Goal: Information Seeking & Learning: Learn about a topic

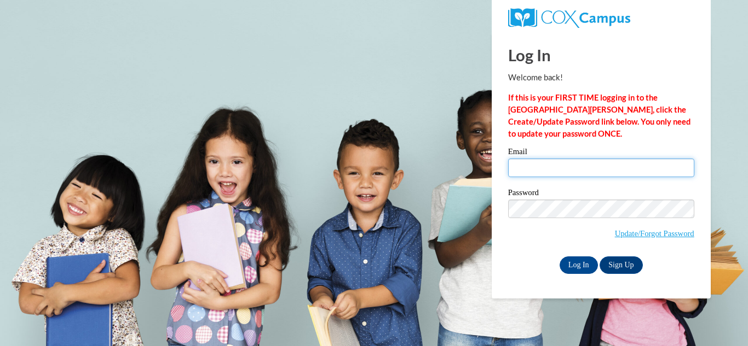
click at [567, 172] on input "Email" at bounding box center [601, 168] width 186 height 19
type input "[EMAIL_ADDRESS][DOMAIN_NAME]"
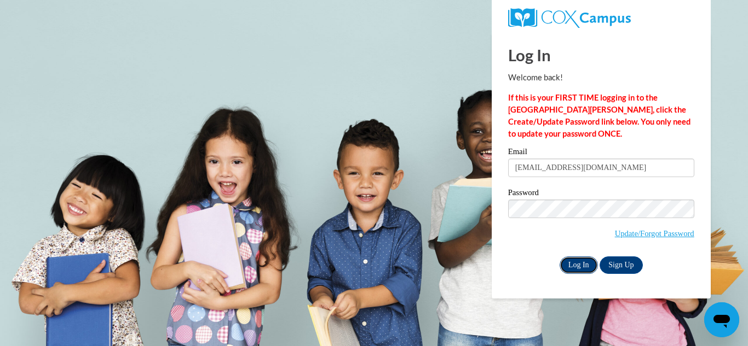
click at [572, 267] on input "Log In" at bounding box center [578, 266] width 38 height 18
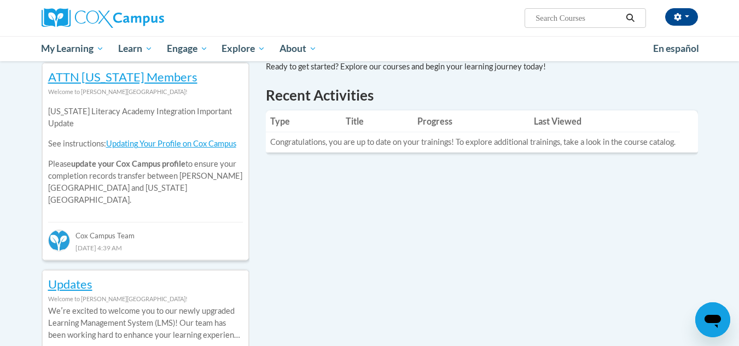
scroll to position [291, 0]
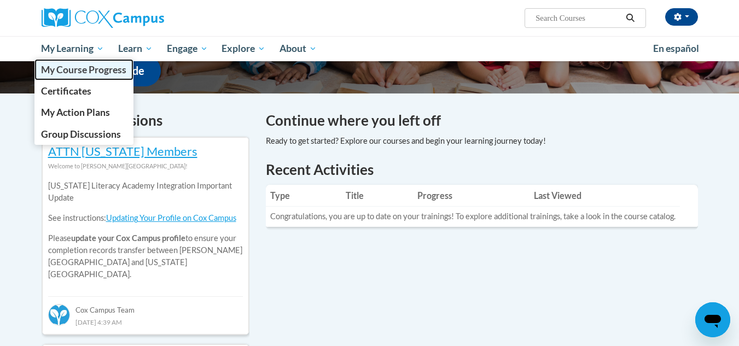
click at [77, 71] on span "My Course Progress" at bounding box center [83, 69] width 85 height 11
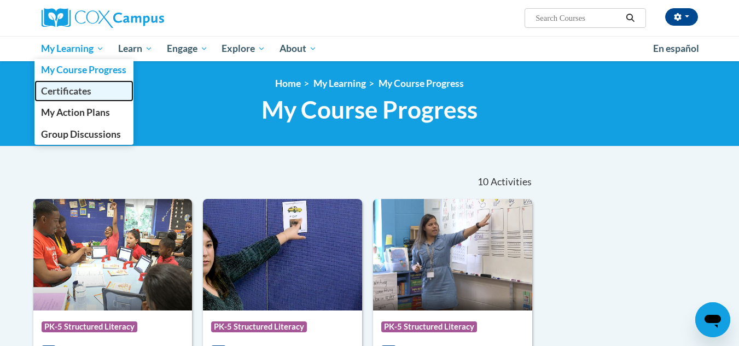
click at [66, 95] on span "Certificates" at bounding box center [66, 90] width 50 height 11
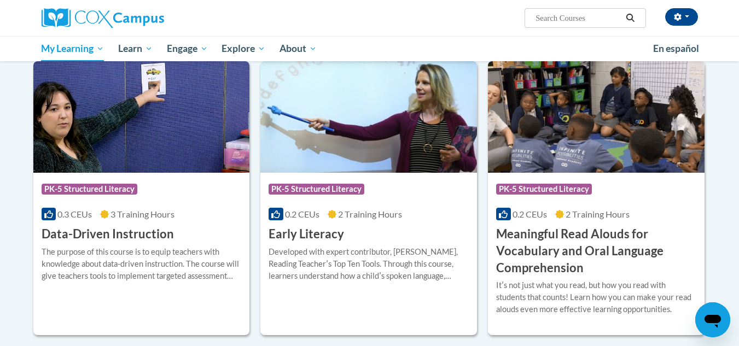
scroll to position [100, 0]
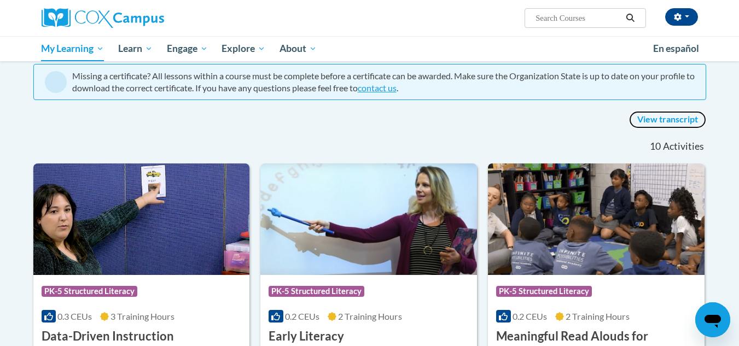
click at [690, 119] on link "View transcript" at bounding box center [667, 120] width 77 height 18
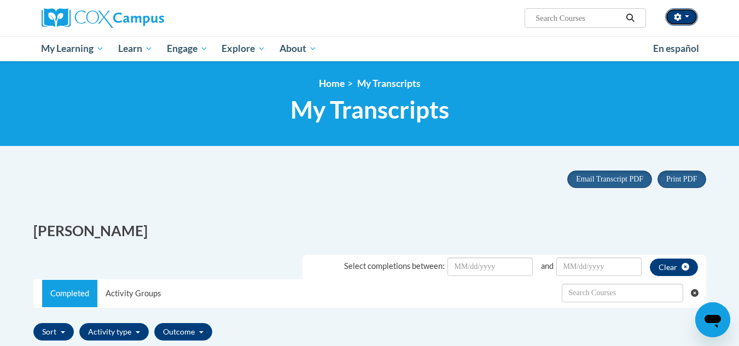
click at [693, 19] on button "button" at bounding box center [682, 17] width 33 height 18
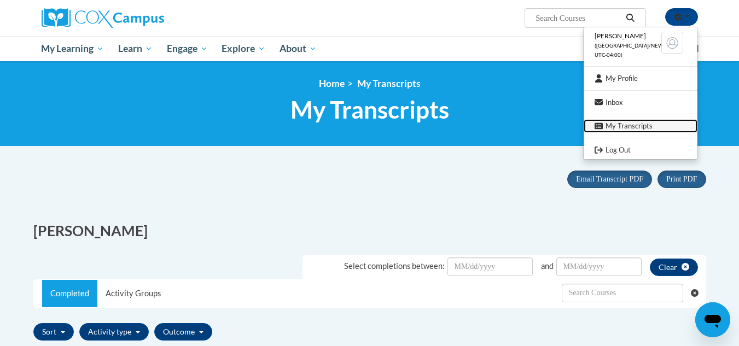
click at [610, 131] on link "My Transcripts" at bounding box center [641, 126] width 114 height 14
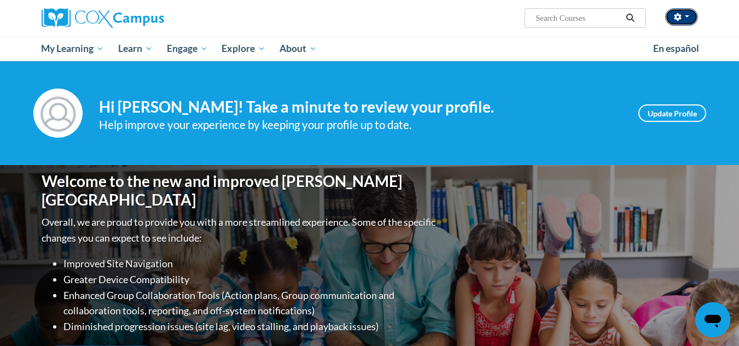
click at [688, 19] on button "button" at bounding box center [682, 17] width 33 height 18
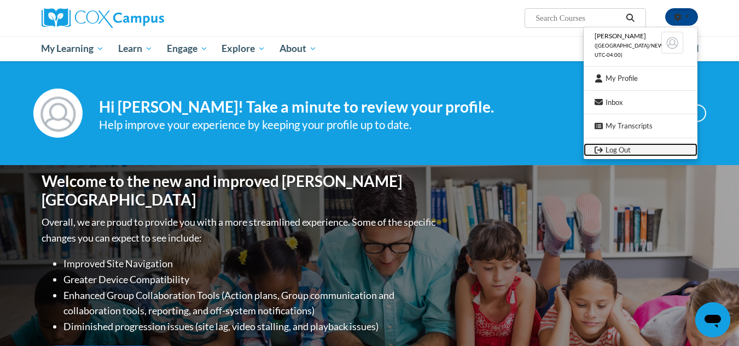
click at [618, 152] on link "Log Out" at bounding box center [641, 150] width 114 height 14
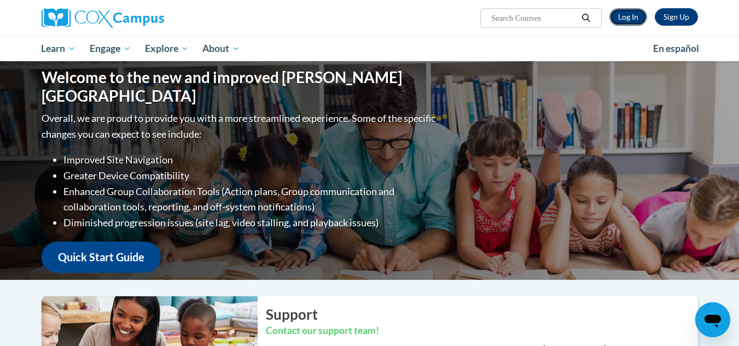
click at [633, 14] on link "Log In" at bounding box center [629, 17] width 38 height 18
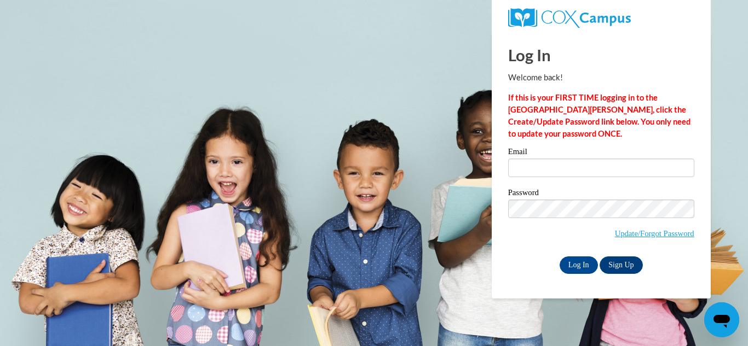
type input "[EMAIL_ADDRESS][DOMAIN_NAME]"
click at [581, 261] on input "Log In" at bounding box center [578, 266] width 38 height 18
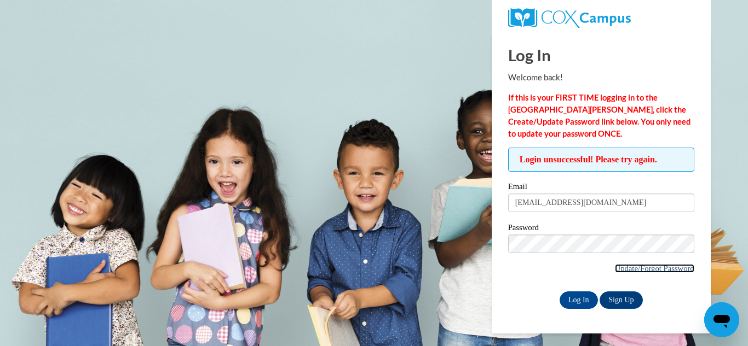
click at [644, 265] on link "Update/Forgot Password" at bounding box center [654, 268] width 79 height 9
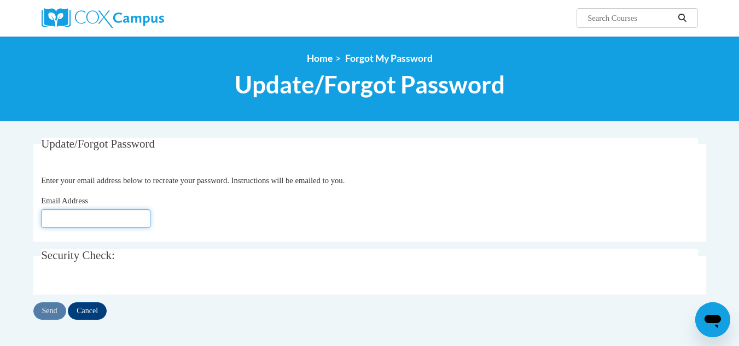
click at [124, 216] on input "Email Address" at bounding box center [95, 219] width 109 height 19
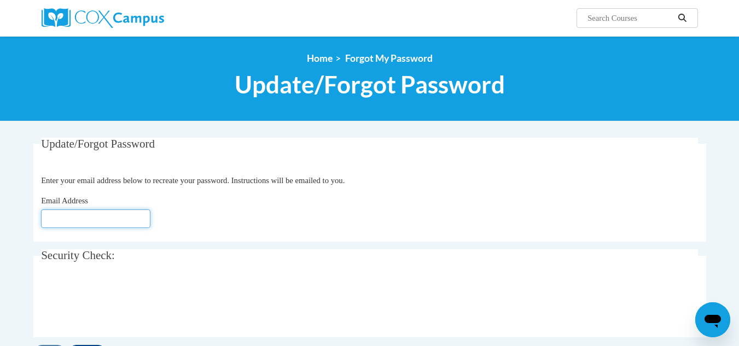
type input "[EMAIL_ADDRESS][DOMAIN_NAME]"
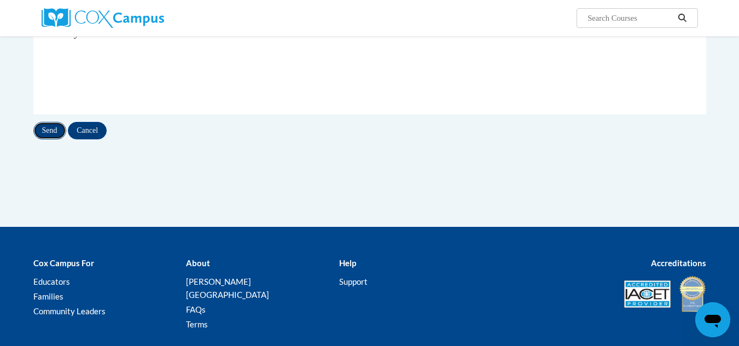
click at [47, 130] on input "Send" at bounding box center [49, 131] width 33 height 18
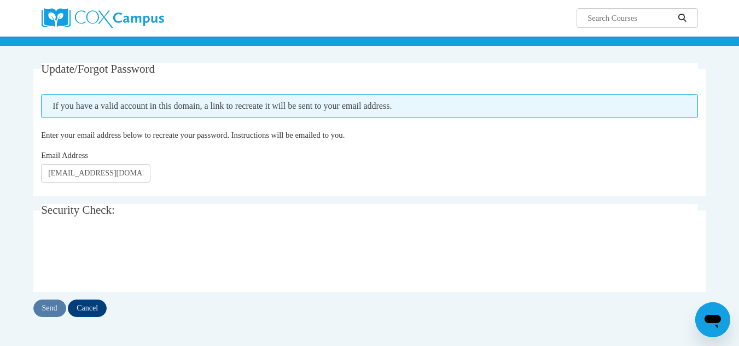
scroll to position [77, 0]
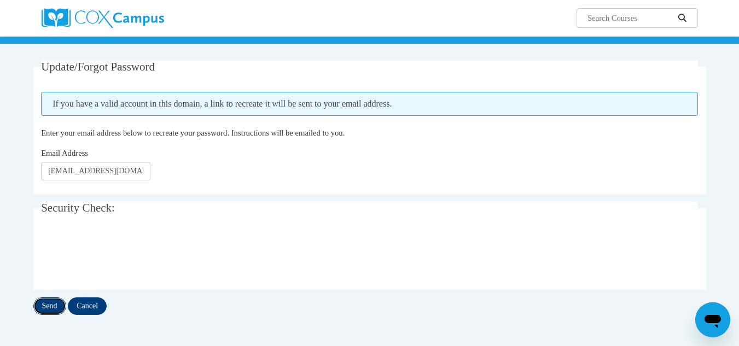
click at [51, 308] on input "Send" at bounding box center [49, 307] width 33 height 18
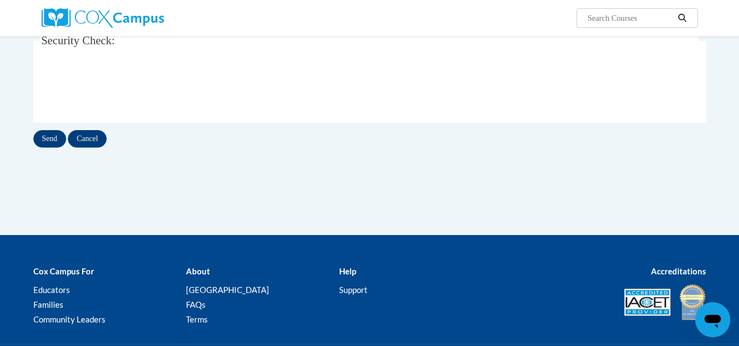
scroll to position [232, 0]
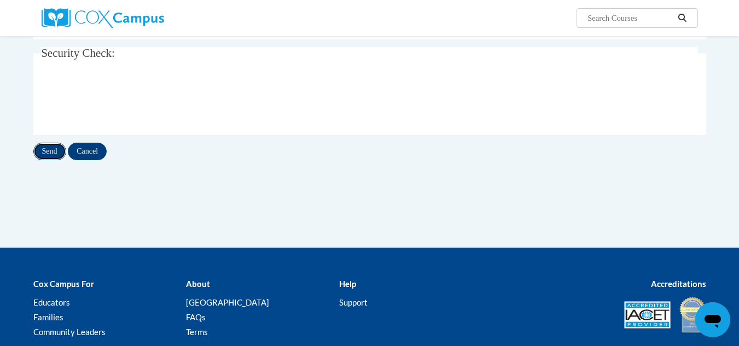
click at [53, 152] on input "Send" at bounding box center [49, 152] width 33 height 18
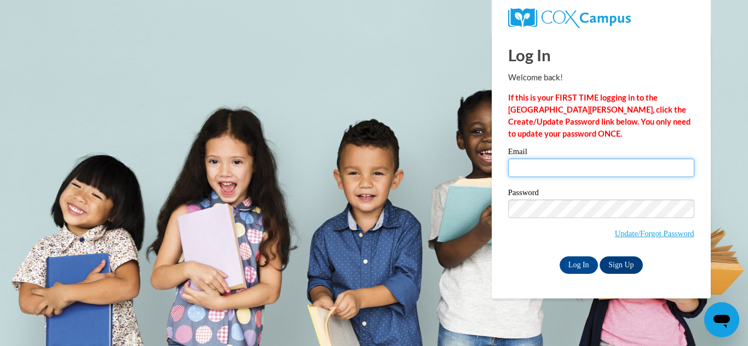
click at [547, 165] on input "Email" at bounding box center [601, 168] width 186 height 19
type input "g"
type input "[PERSON_NAME][EMAIL_ADDRESS][PERSON_NAME][DOMAIN_NAME]"
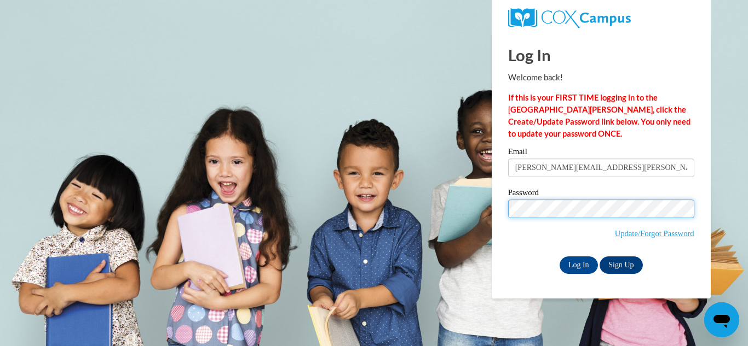
click at [559, 257] on input "Log In" at bounding box center [578, 266] width 38 height 18
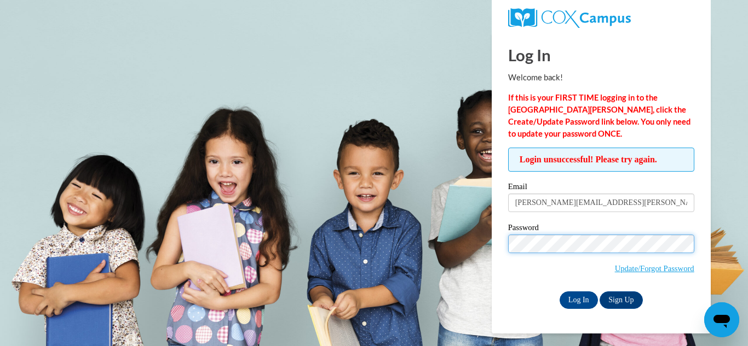
click at [559, 292] on input "Log In" at bounding box center [578, 301] width 38 height 18
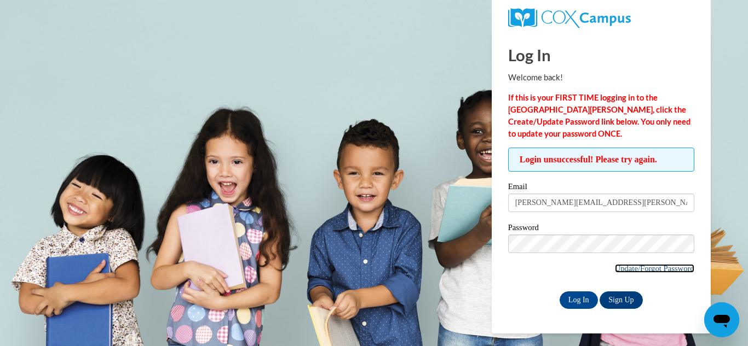
click at [645, 270] on link "Update/Forgot Password" at bounding box center [654, 268] width 79 height 9
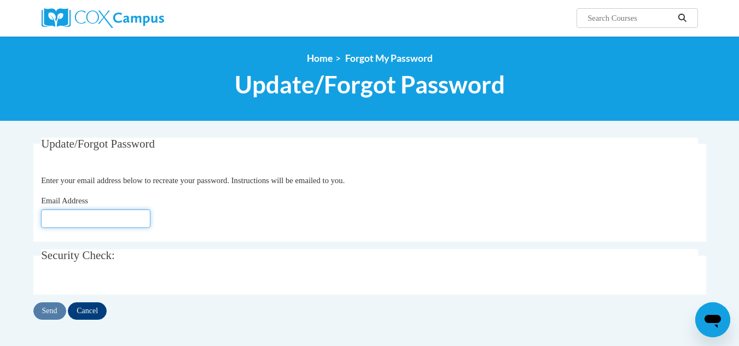
click at [86, 210] on input "Email Address" at bounding box center [95, 219] width 109 height 19
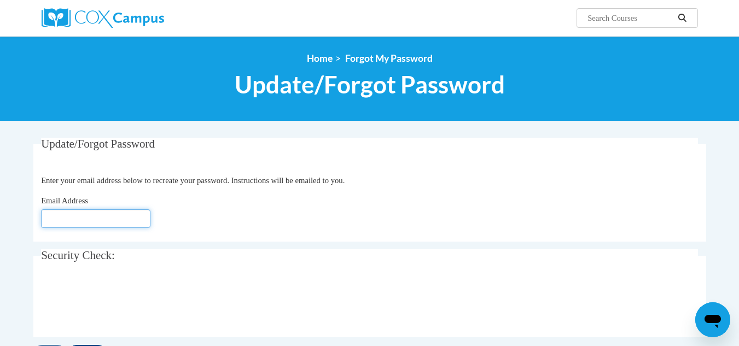
type input "[EMAIL_ADDRESS][DOMAIN_NAME]"
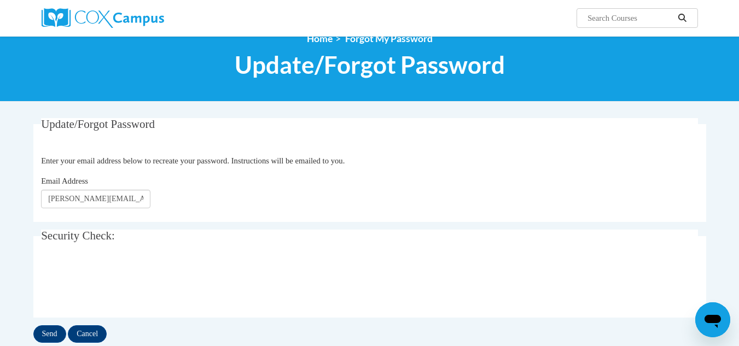
scroll to position [285, 0]
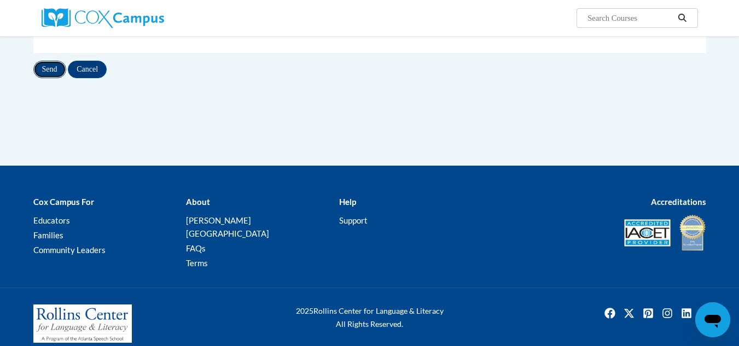
click at [53, 73] on input "Send" at bounding box center [49, 70] width 33 height 18
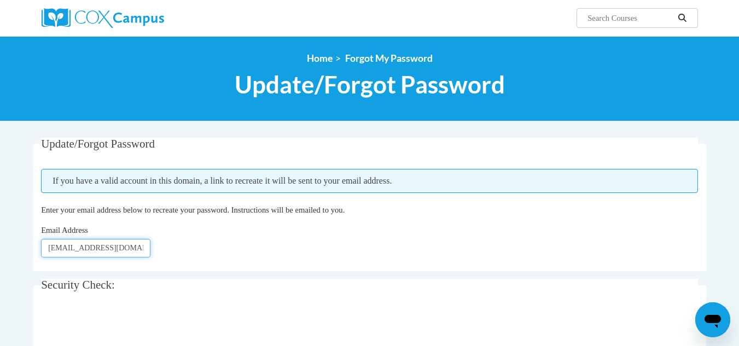
click at [136, 249] on input "[EMAIL_ADDRESS][DOMAIN_NAME]" at bounding box center [95, 248] width 109 height 19
click at [136, 249] on input "garnetta.bailey@cowetacharteracademy.org" at bounding box center [95, 248] width 109 height 19
click at [144, 250] on input "garnetta.bailey@cowetacharteracademy.org" at bounding box center [95, 248] width 109 height 19
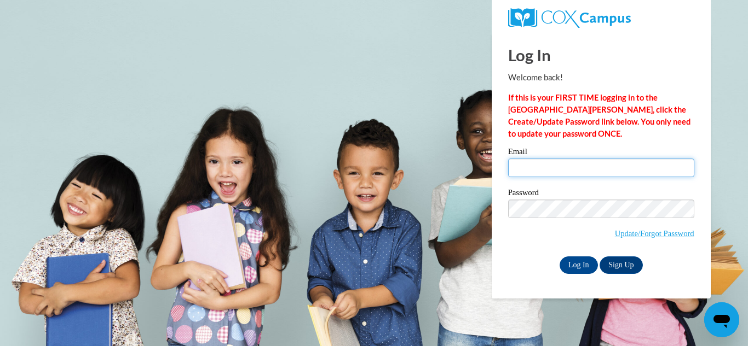
click at [529, 174] on input "Email" at bounding box center [601, 168] width 186 height 19
type input "[EMAIL_ADDRESS][DOMAIN_NAME]"
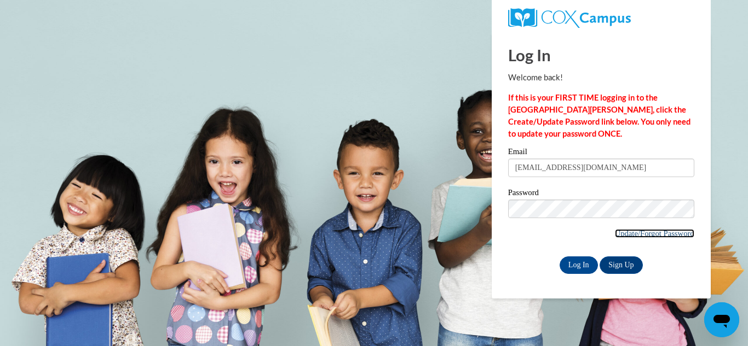
click at [661, 233] on link "Update/Forgot Password" at bounding box center [654, 233] width 79 height 9
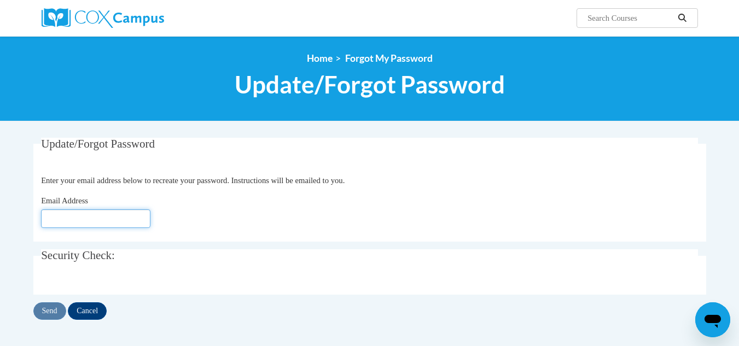
click at [86, 217] on input "Email Address" at bounding box center [95, 219] width 109 height 19
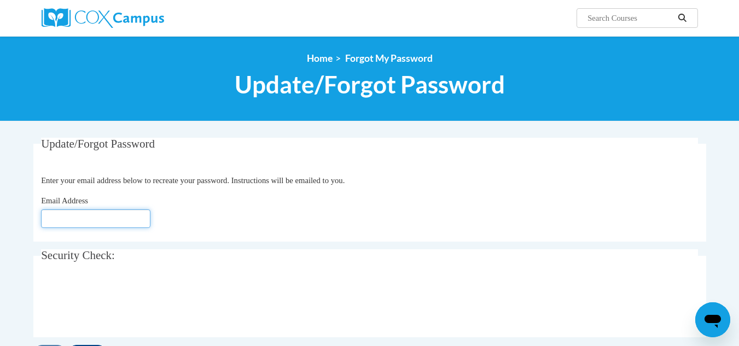
type input "[EMAIL_ADDRESS][DOMAIN_NAME]"
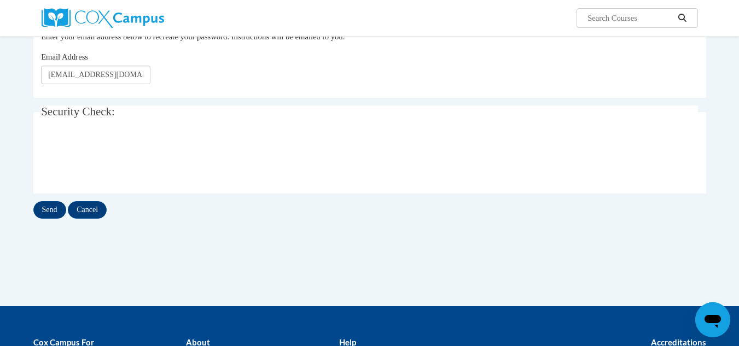
scroll to position [146, 0]
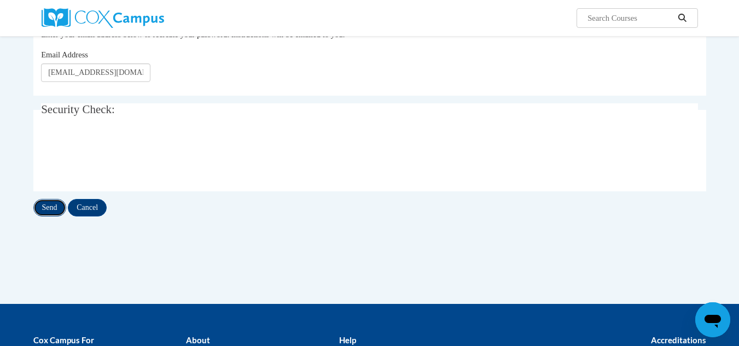
click at [53, 206] on input "Send" at bounding box center [49, 208] width 33 height 18
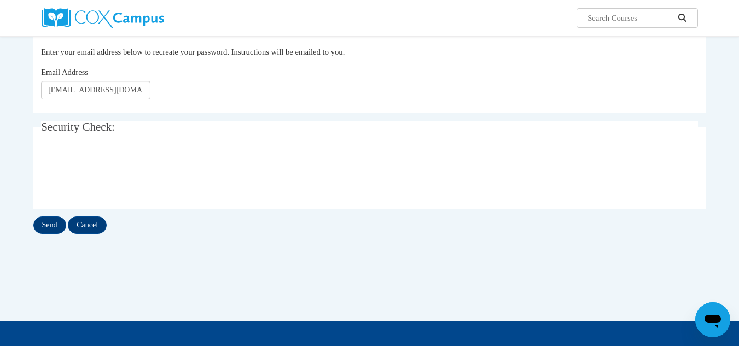
scroll to position [171, 0]
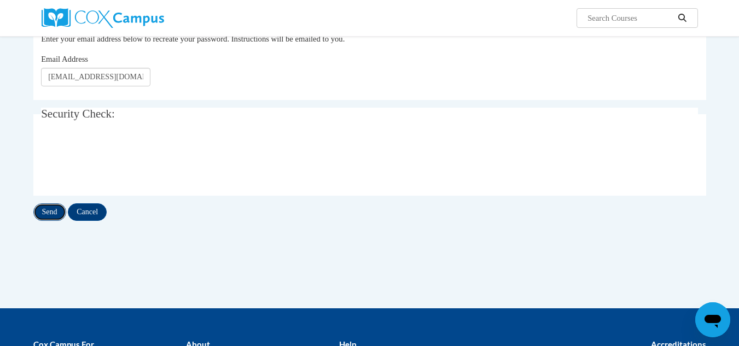
click at [54, 209] on input "Send" at bounding box center [49, 213] width 33 height 18
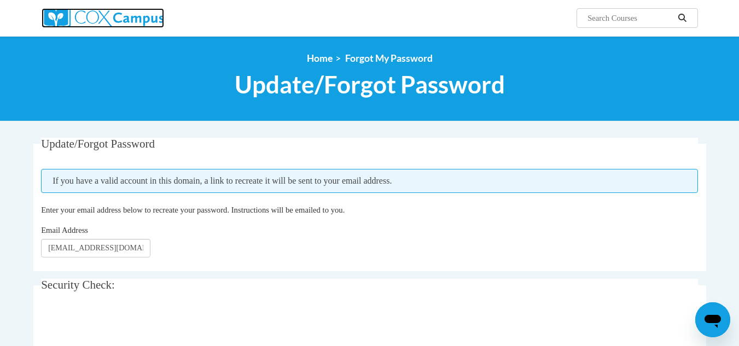
click at [154, 14] on img at bounding box center [103, 18] width 123 height 20
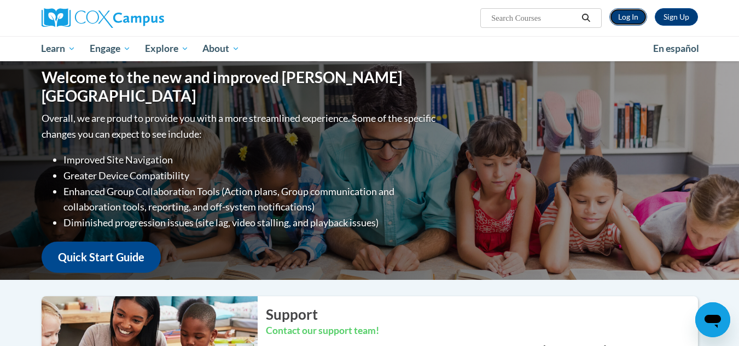
click at [637, 19] on link "Log In" at bounding box center [629, 17] width 38 height 18
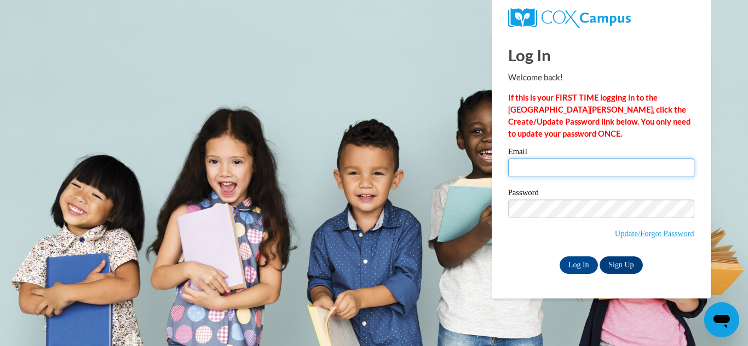
click at [554, 170] on input "Email" at bounding box center [601, 168] width 186 height 19
type input "[EMAIL_ADDRESS][DOMAIN_NAME]"
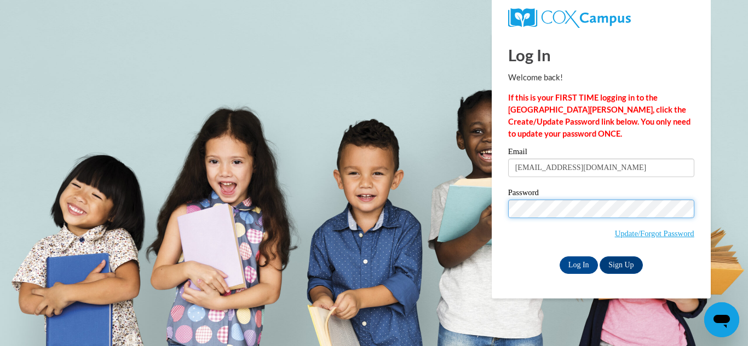
click at [559, 257] on input "Log In" at bounding box center [578, 266] width 38 height 18
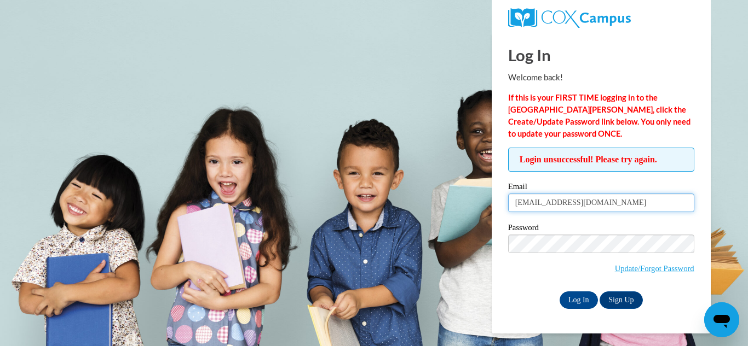
click at [617, 206] on input "[EMAIL_ADDRESS][DOMAIN_NAME]" at bounding box center [601, 203] width 186 height 19
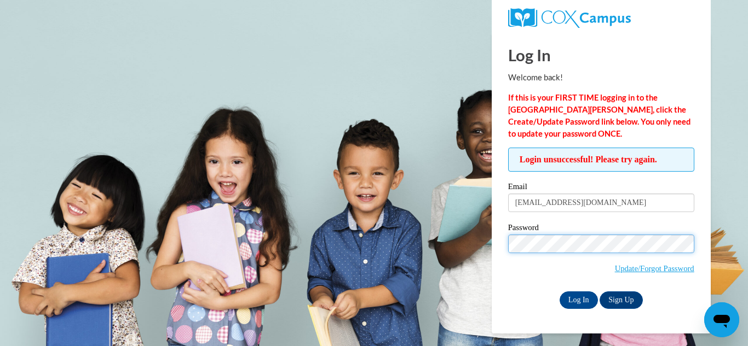
click at [559, 292] on input "Log In" at bounding box center [578, 301] width 38 height 18
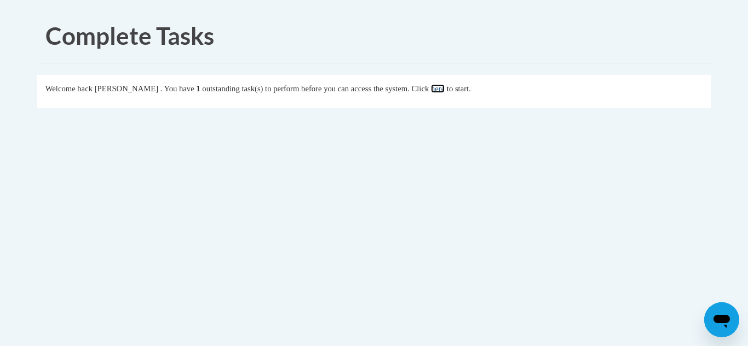
click at [444, 90] on link "here" at bounding box center [438, 88] width 14 height 9
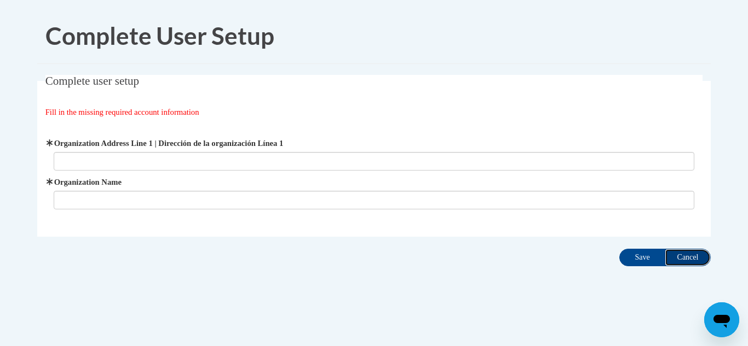
click at [692, 257] on input "Cancel" at bounding box center [687, 258] width 46 height 18
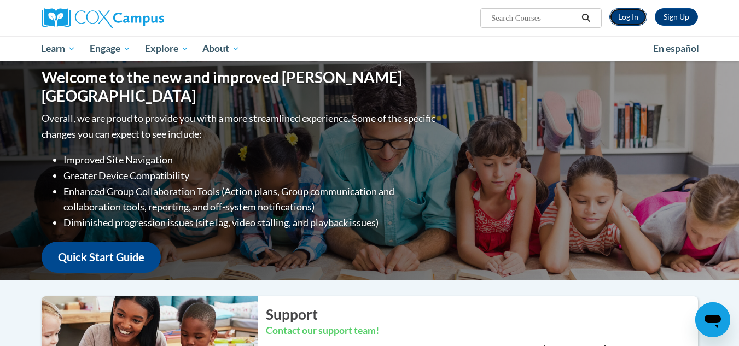
click at [626, 22] on link "Log In" at bounding box center [629, 17] width 38 height 18
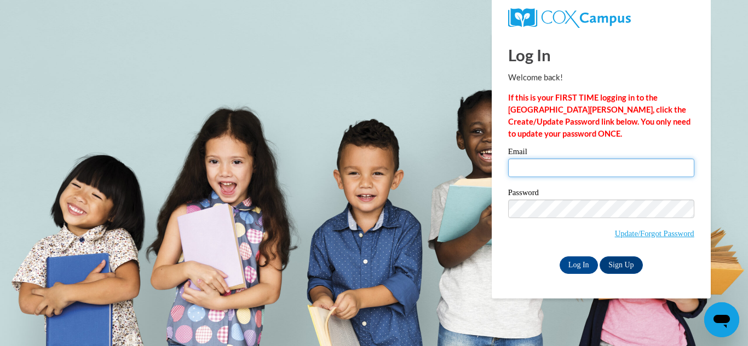
click at [536, 165] on input "Email" at bounding box center [601, 168] width 186 height 19
type input "[EMAIL_ADDRESS][DOMAIN_NAME]"
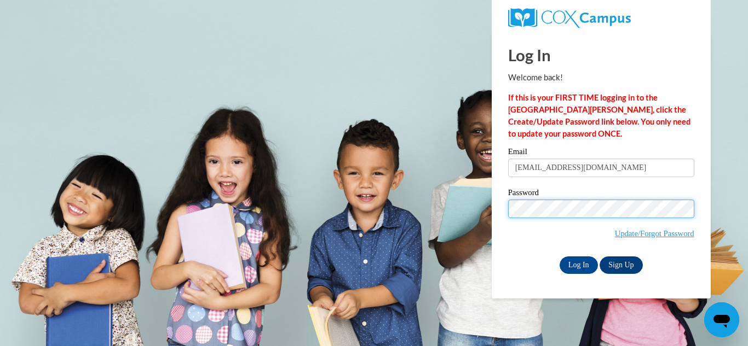
click at [559, 257] on input "Log In" at bounding box center [578, 266] width 38 height 18
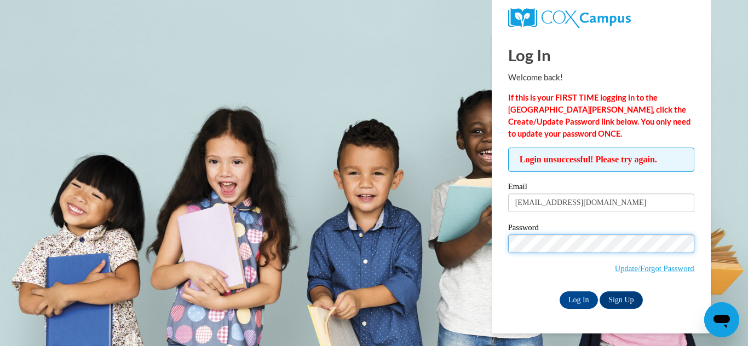
click at [559, 292] on input "Log In" at bounding box center [578, 301] width 38 height 18
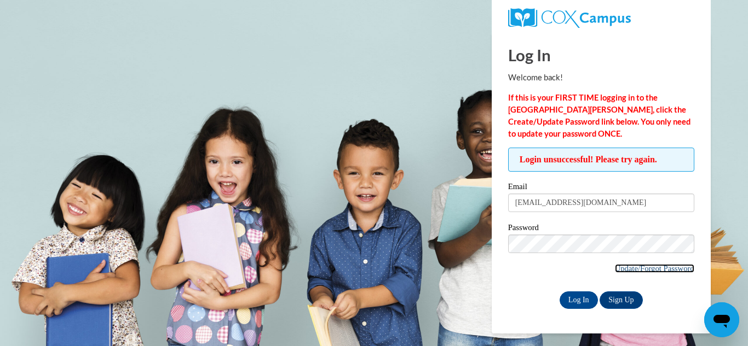
click at [658, 273] on link "Update/Forgot Password" at bounding box center [654, 268] width 79 height 9
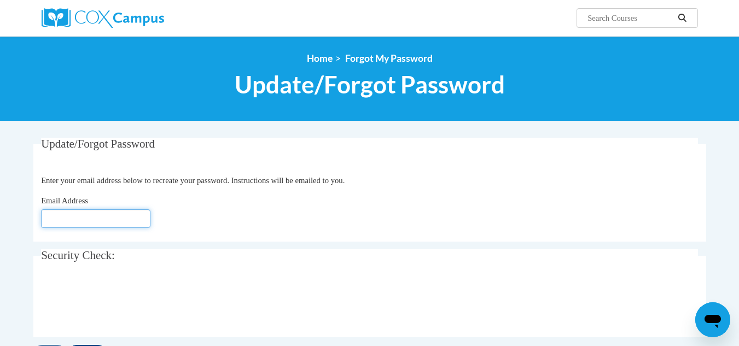
click at [80, 221] on input "Email Address" at bounding box center [95, 219] width 109 height 19
type input "[EMAIL_ADDRESS][DOMAIN_NAME]"
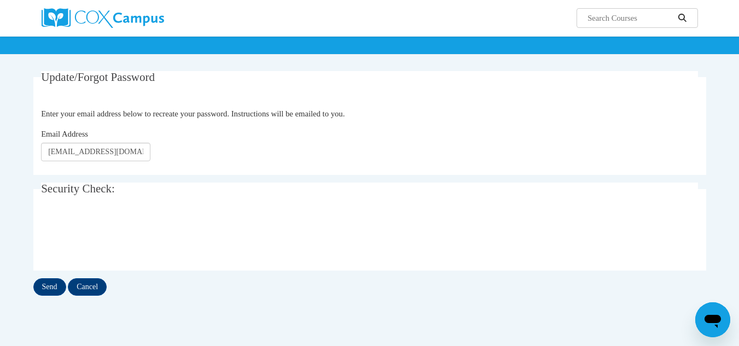
scroll to position [92, 0]
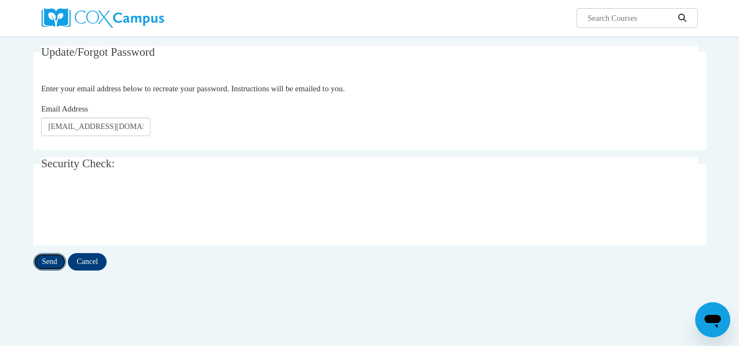
click at [50, 256] on input "Send" at bounding box center [49, 262] width 33 height 18
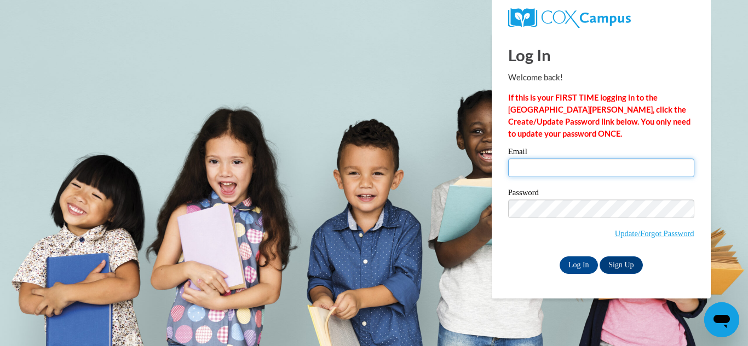
click at [559, 162] on input "Email" at bounding box center [601, 168] width 186 height 19
type input "[EMAIL_ADDRESS][DOMAIN_NAME]"
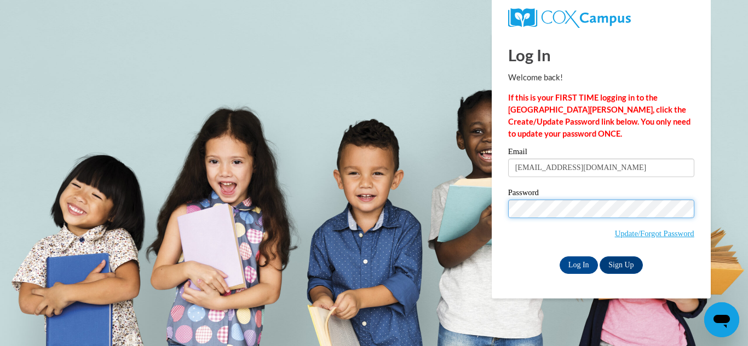
click at [559, 257] on input "Log In" at bounding box center [578, 266] width 38 height 18
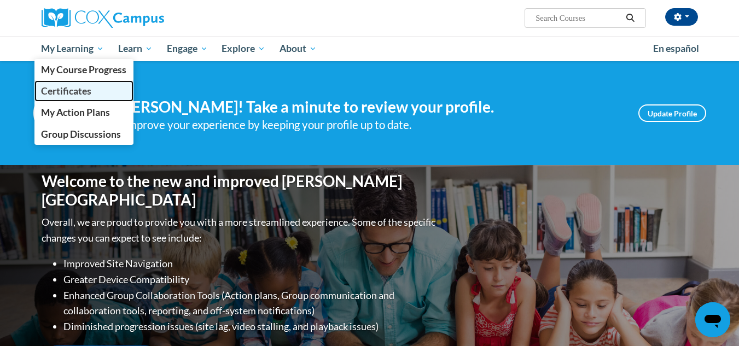
click at [88, 91] on span "Certificates" at bounding box center [66, 90] width 50 height 11
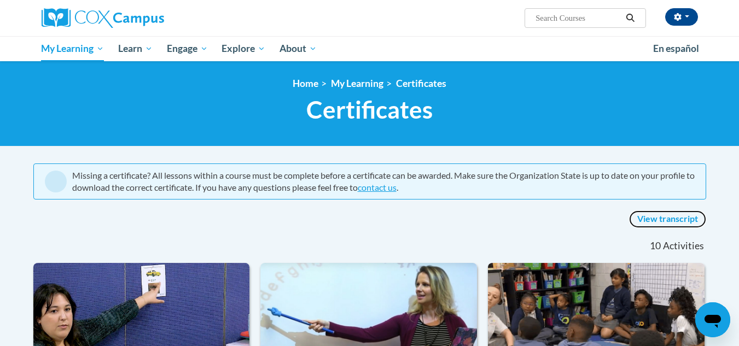
click at [683, 220] on link "View transcript" at bounding box center [667, 220] width 77 height 18
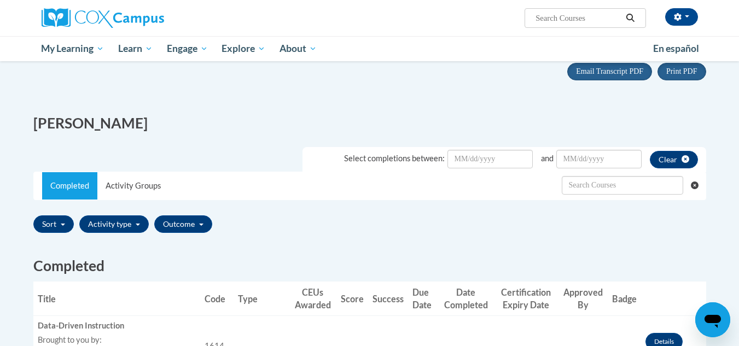
scroll to position [86, 0]
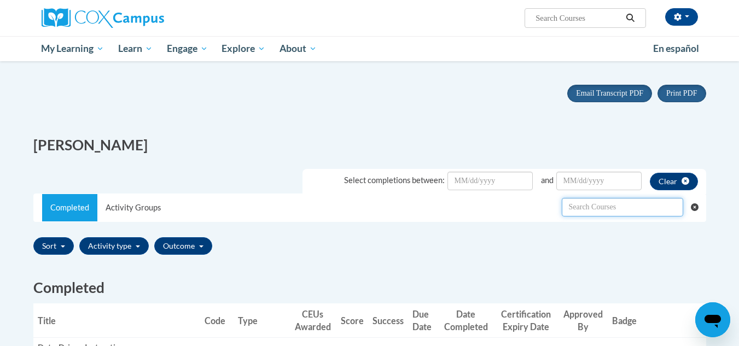
click at [605, 207] on input "text" at bounding box center [623, 207] width 122 height 19
paste input "[MEDICAL_DATA] characteristics and interventions"
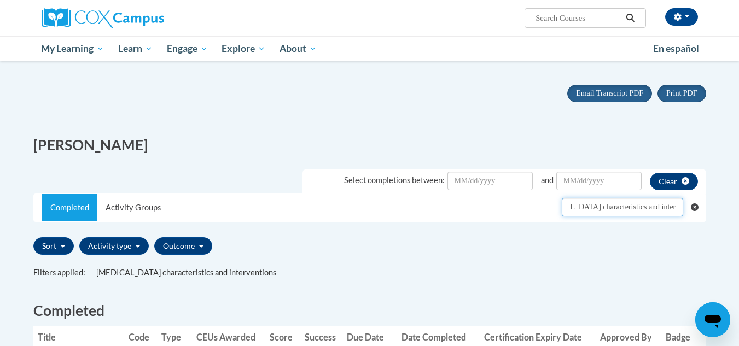
type input "[MEDICAL_DATA] characteristics and interventions"
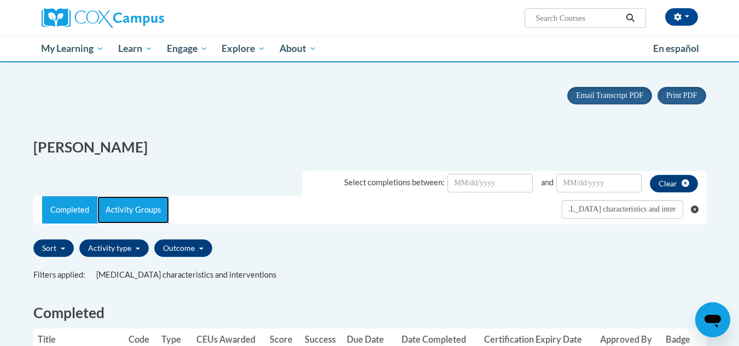
scroll to position [0, 0]
click at [130, 221] on link "Activity Groups" at bounding box center [133, 209] width 72 height 27
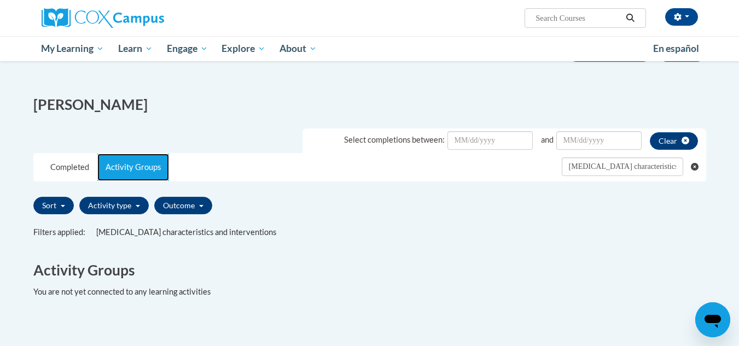
scroll to position [123, 0]
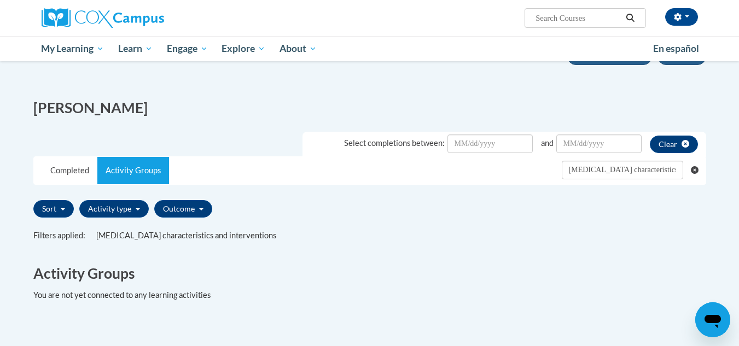
click at [167, 237] on span "[MEDICAL_DATA] characteristics and interventions" at bounding box center [186, 235] width 180 height 9
click at [83, 175] on link "Completed" at bounding box center [69, 170] width 55 height 27
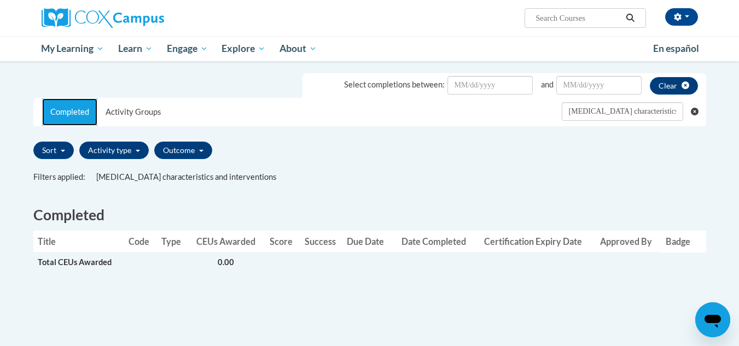
scroll to position [0, 0]
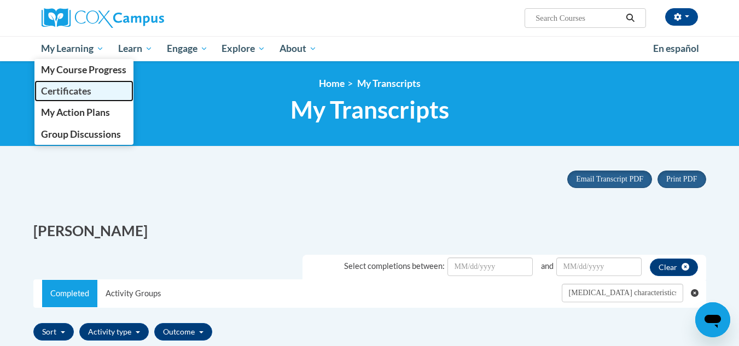
click at [74, 92] on span "Certificates" at bounding box center [66, 90] width 50 height 11
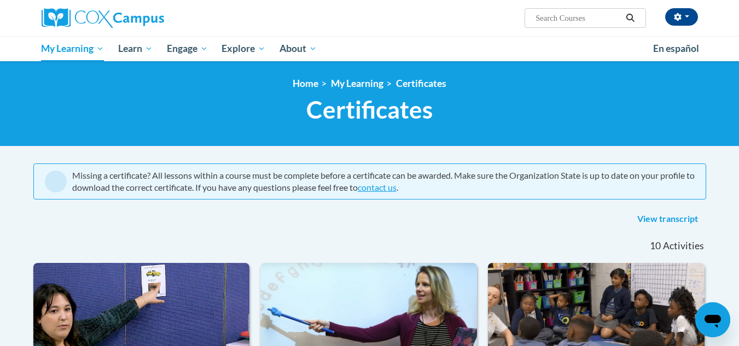
click at [561, 20] on input "Search..." at bounding box center [579, 17] width 88 height 13
paste input "[MEDICAL_DATA] characteristics and interventions"
type input "[MEDICAL_DATA] characteristics and interventions"
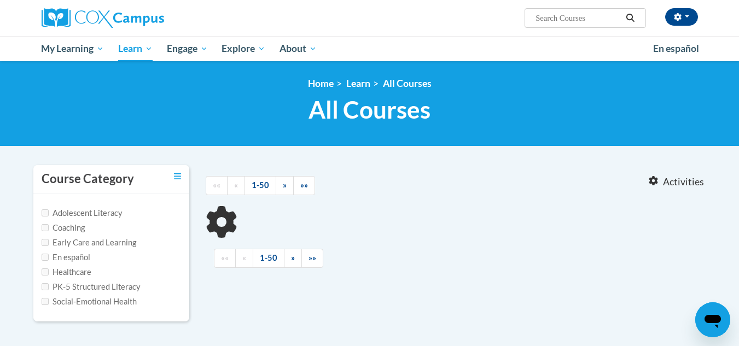
type input "[MEDICAL_DATA] characteristics and interventions"
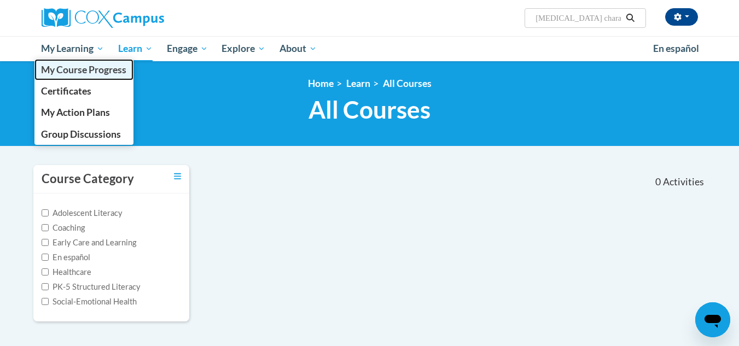
click at [89, 70] on span "My Course Progress" at bounding box center [83, 69] width 85 height 11
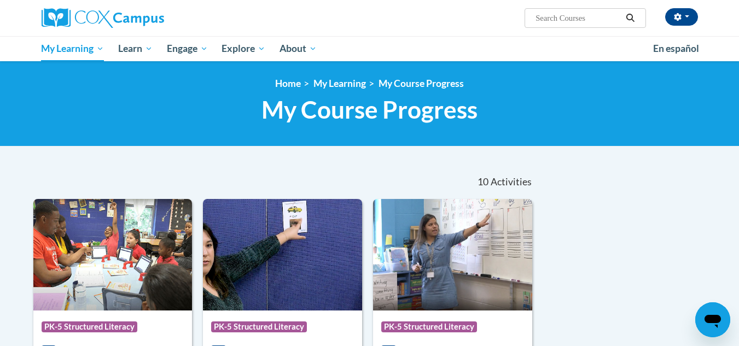
click at [547, 16] on input "Search..." at bounding box center [579, 17] width 88 height 13
paste input "[MEDICAL_DATA] characteristics and interventions"
type input "[MEDICAL_DATA] characteristics and interventions"
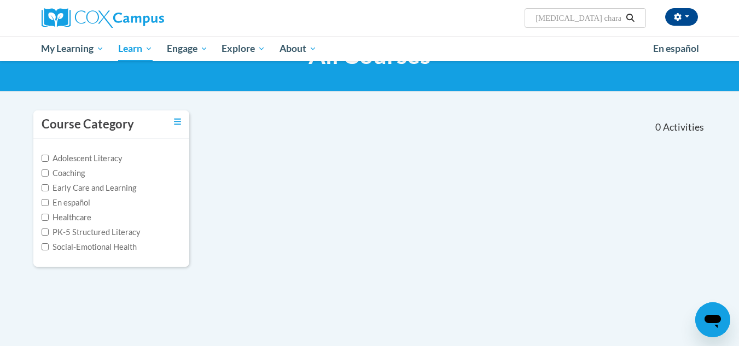
scroll to position [37, 0]
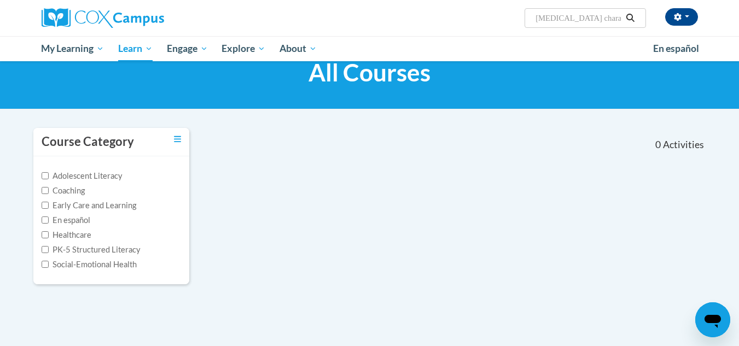
click at [600, 14] on input "[MEDICAL_DATA] characteristics and interventions" at bounding box center [579, 17] width 88 height 13
type input "[MEDICAL_DATA]"
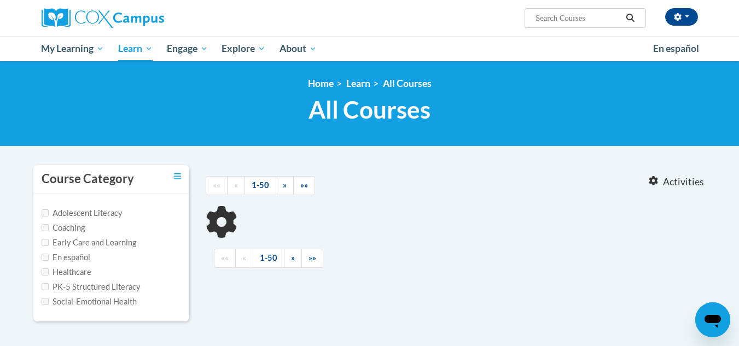
type input "[MEDICAL_DATA]"
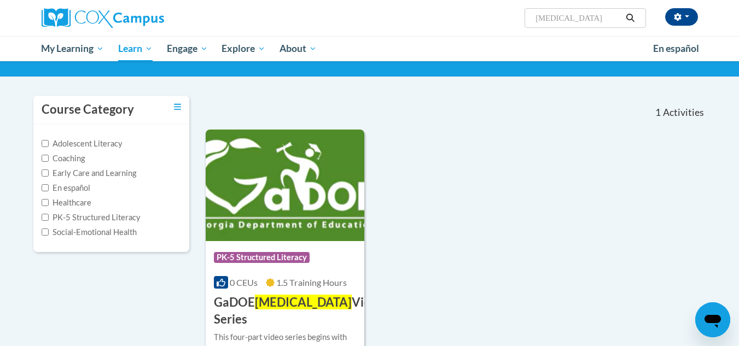
scroll to position [68, 0]
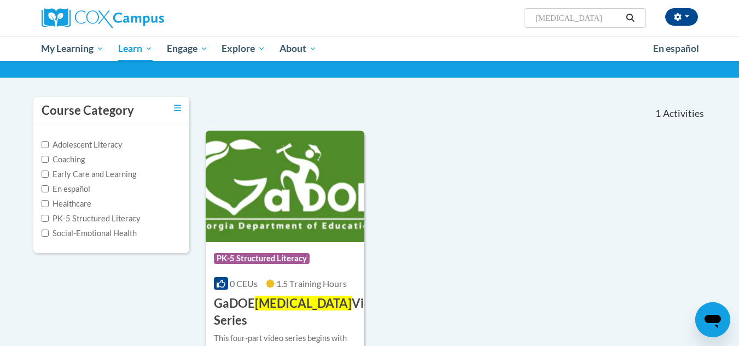
click at [255, 212] on img at bounding box center [285, 187] width 159 height 112
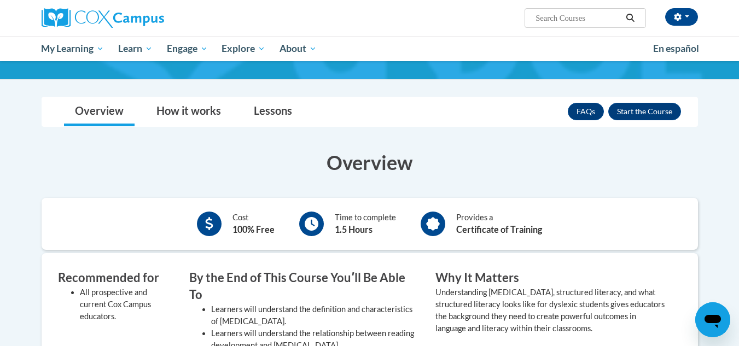
scroll to position [148, 0]
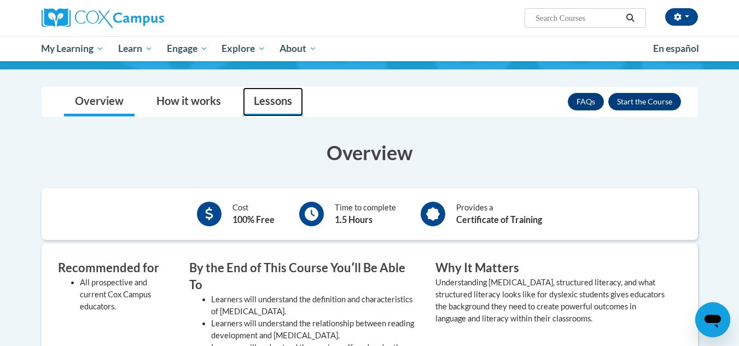
click at [256, 97] on link "Lessons" at bounding box center [273, 102] width 60 height 29
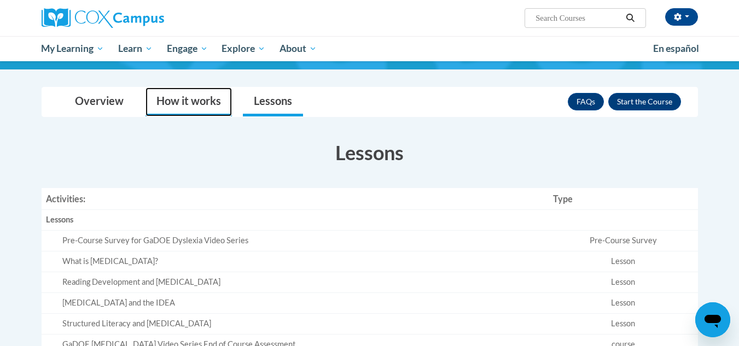
click at [190, 100] on link "How it works" at bounding box center [189, 102] width 86 height 29
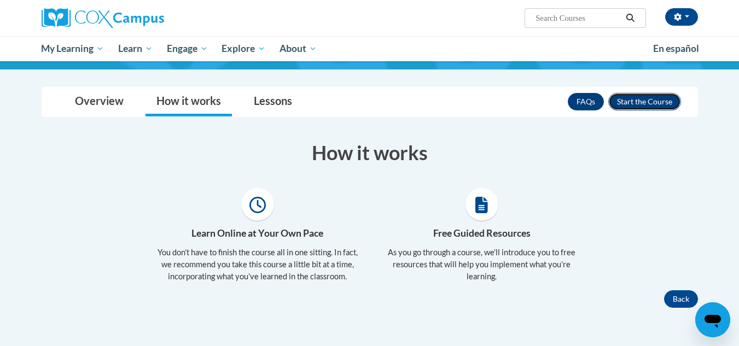
click at [635, 107] on button "Enroll" at bounding box center [645, 102] width 73 height 18
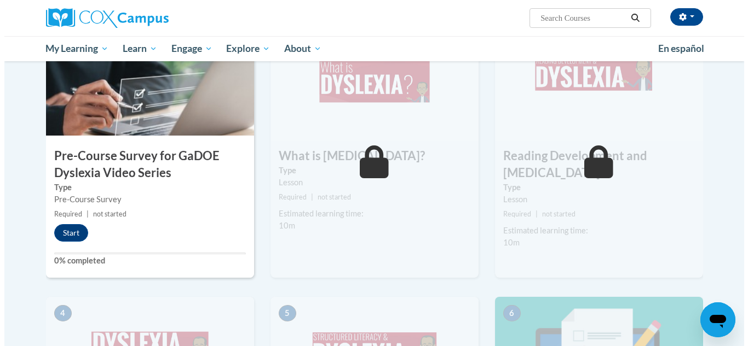
scroll to position [249, 0]
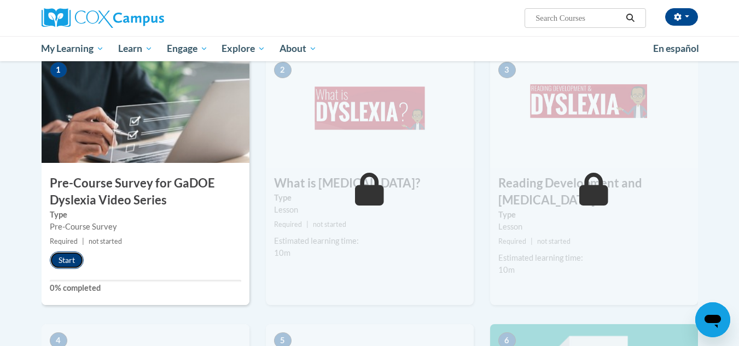
click at [62, 261] on button "Start" at bounding box center [67, 261] width 34 height 18
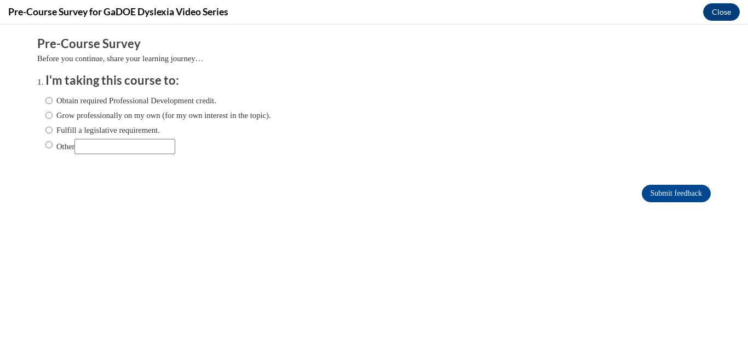
scroll to position [0, 0]
click at [45, 99] on input "Obtain required Professional Development credit." at bounding box center [48, 101] width 7 height 12
radio input "true"
click at [645, 195] on input "Submit feedback" at bounding box center [675, 194] width 69 height 18
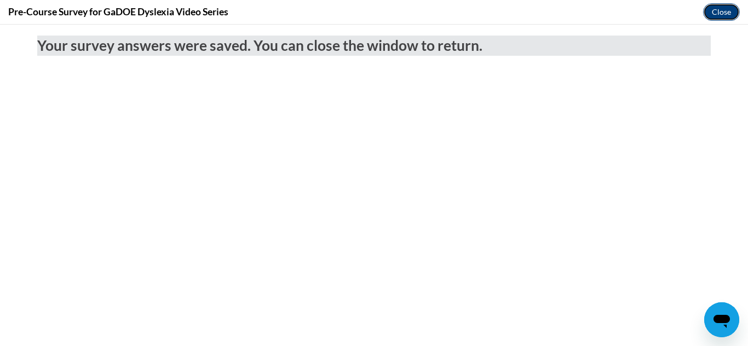
click at [731, 11] on button "Close" at bounding box center [721, 12] width 37 height 18
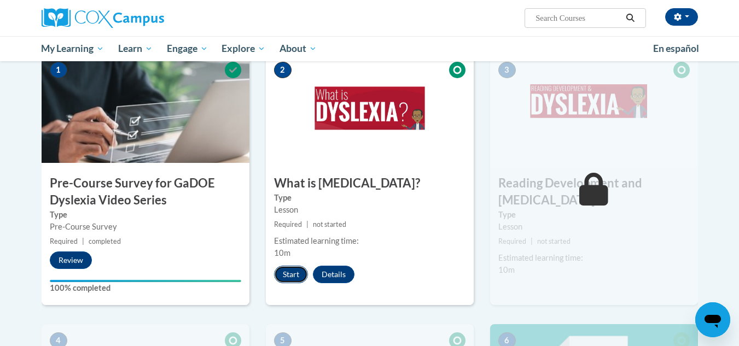
click at [284, 274] on button "Start" at bounding box center [291, 275] width 34 height 18
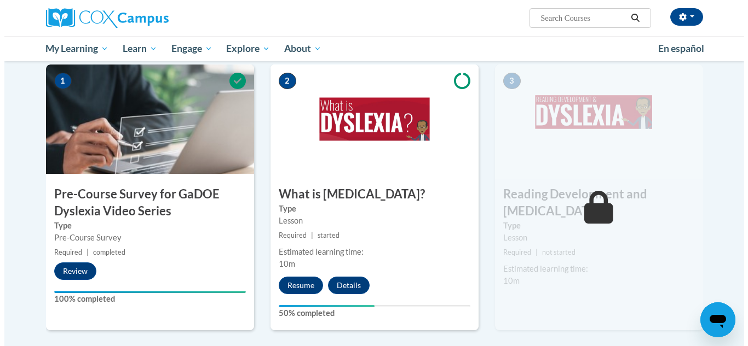
scroll to position [236, 0]
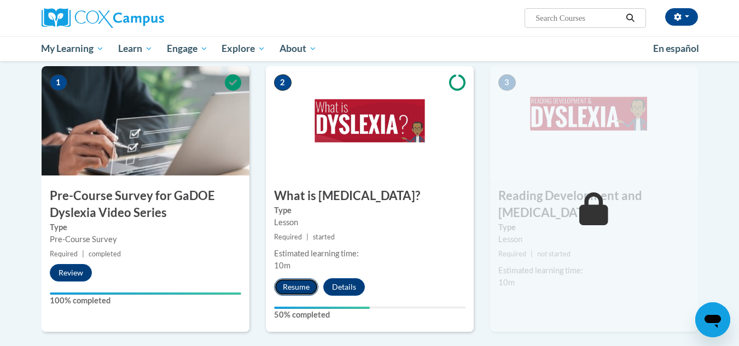
click at [297, 284] on button "Resume" at bounding box center [296, 288] width 44 height 18
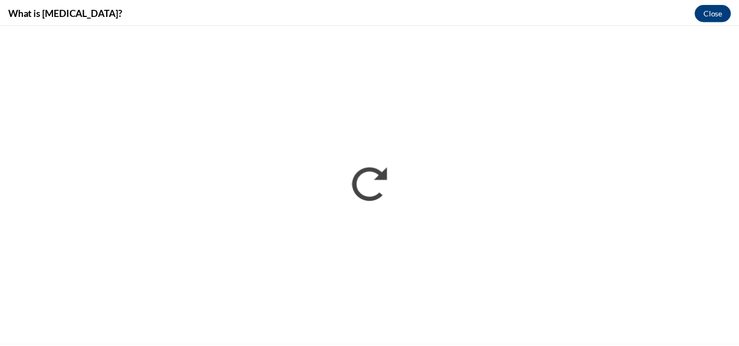
scroll to position [0, 0]
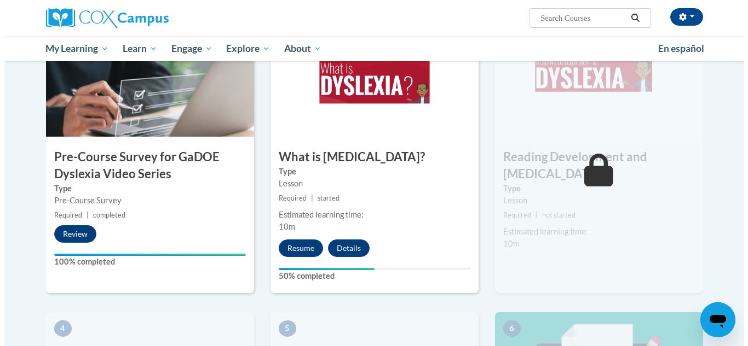
scroll to position [246, 0]
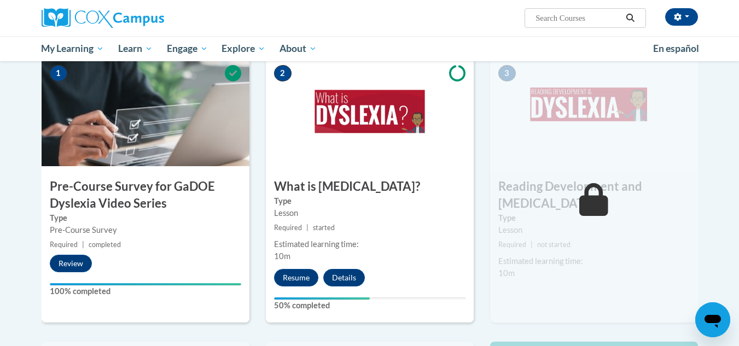
click at [739, 120] on body "Garnetta Bailey (America/New_York UTC-04:00) My Profile Inbox My Transcripts Lo…" at bounding box center [369, 311] width 739 height 1115
click at [291, 276] on button "Resume" at bounding box center [296, 278] width 44 height 18
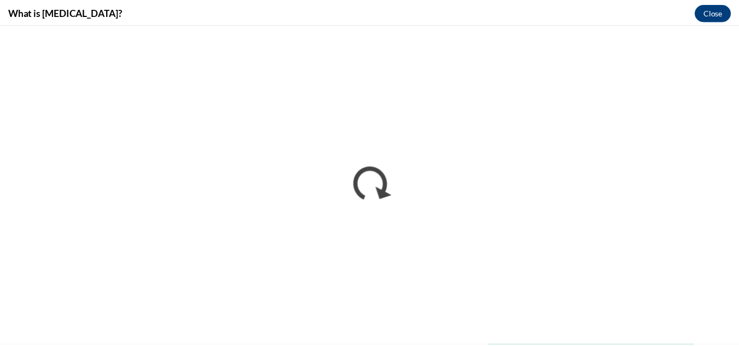
scroll to position [0, 0]
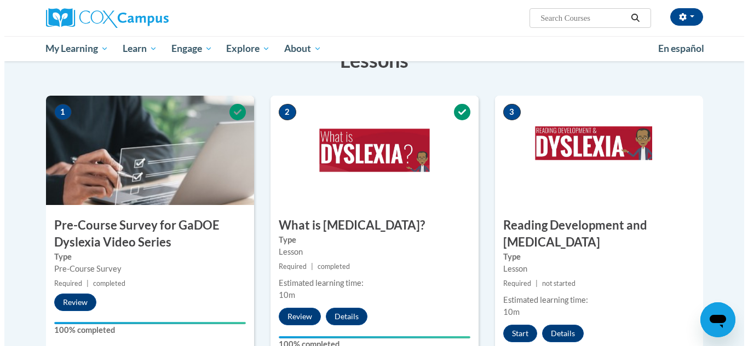
scroll to position [316, 0]
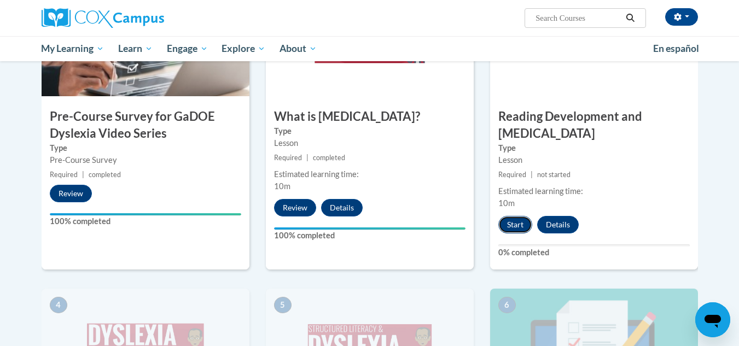
click at [513, 216] on button "Start" at bounding box center [516, 225] width 34 height 18
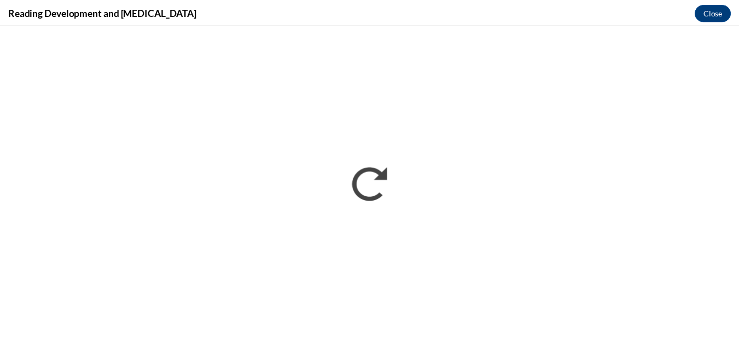
scroll to position [0, 0]
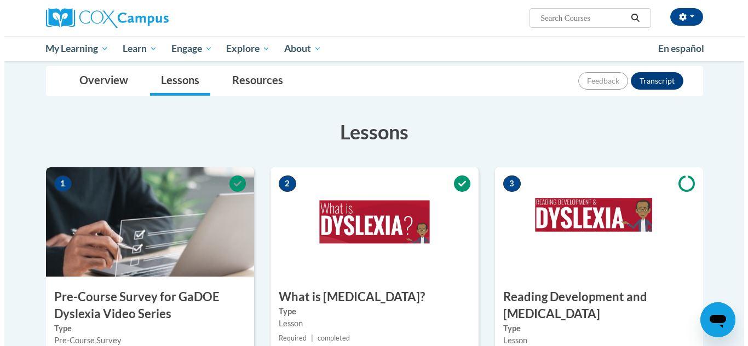
scroll to position [438, 0]
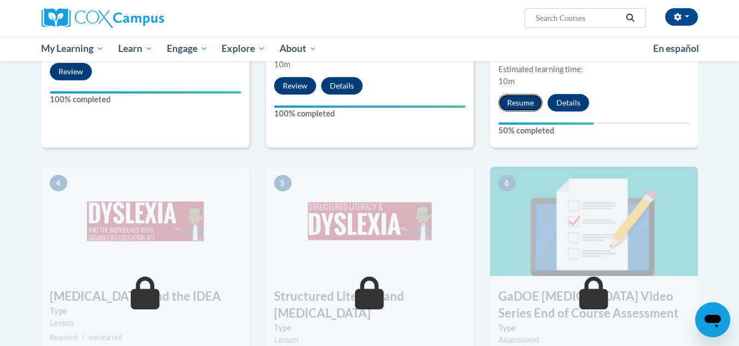
click at [513, 94] on button "Resume" at bounding box center [521, 103] width 44 height 18
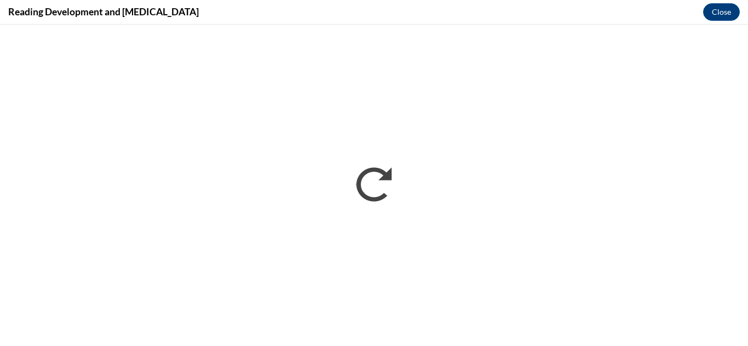
scroll to position [0, 0]
